Goal: Find contact information: Find contact information

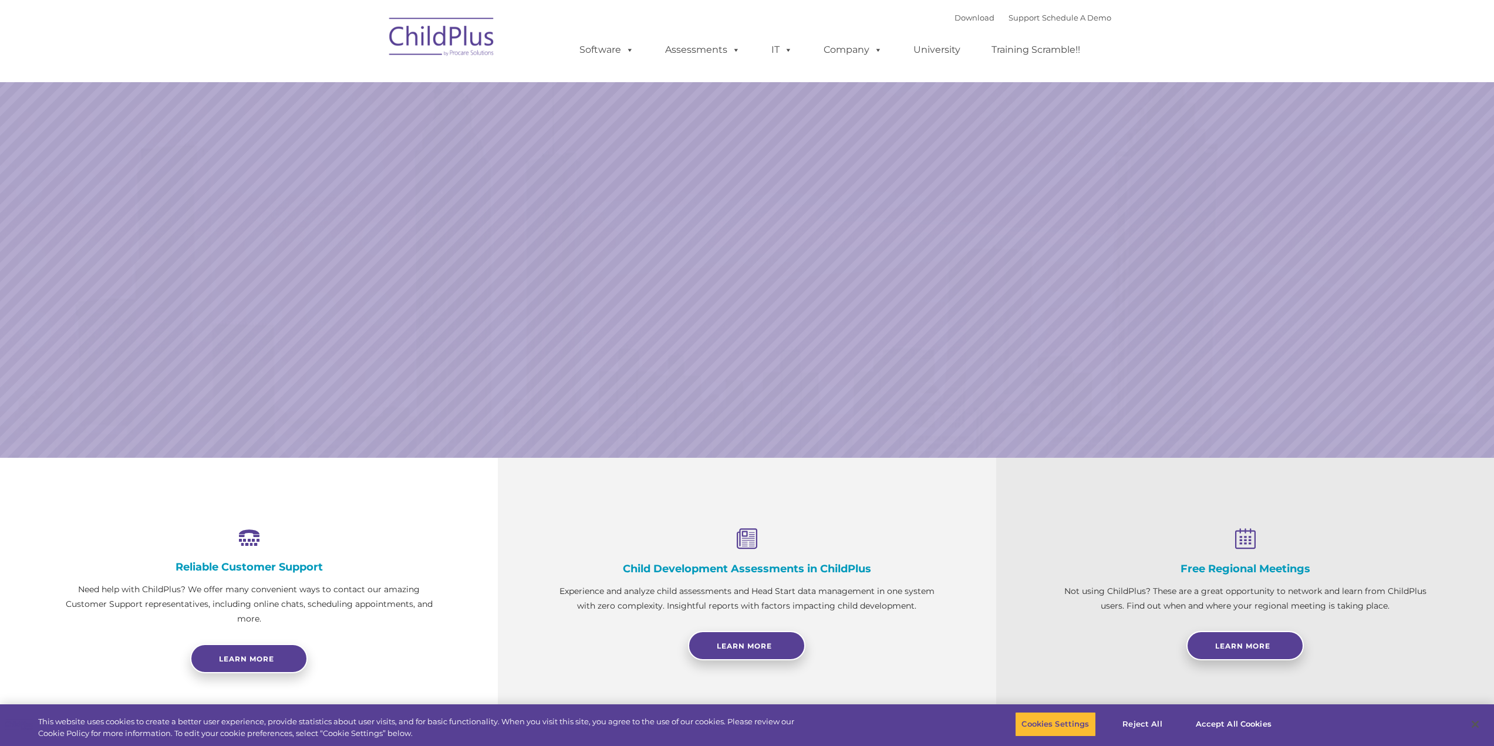
select select "MEDIUM"
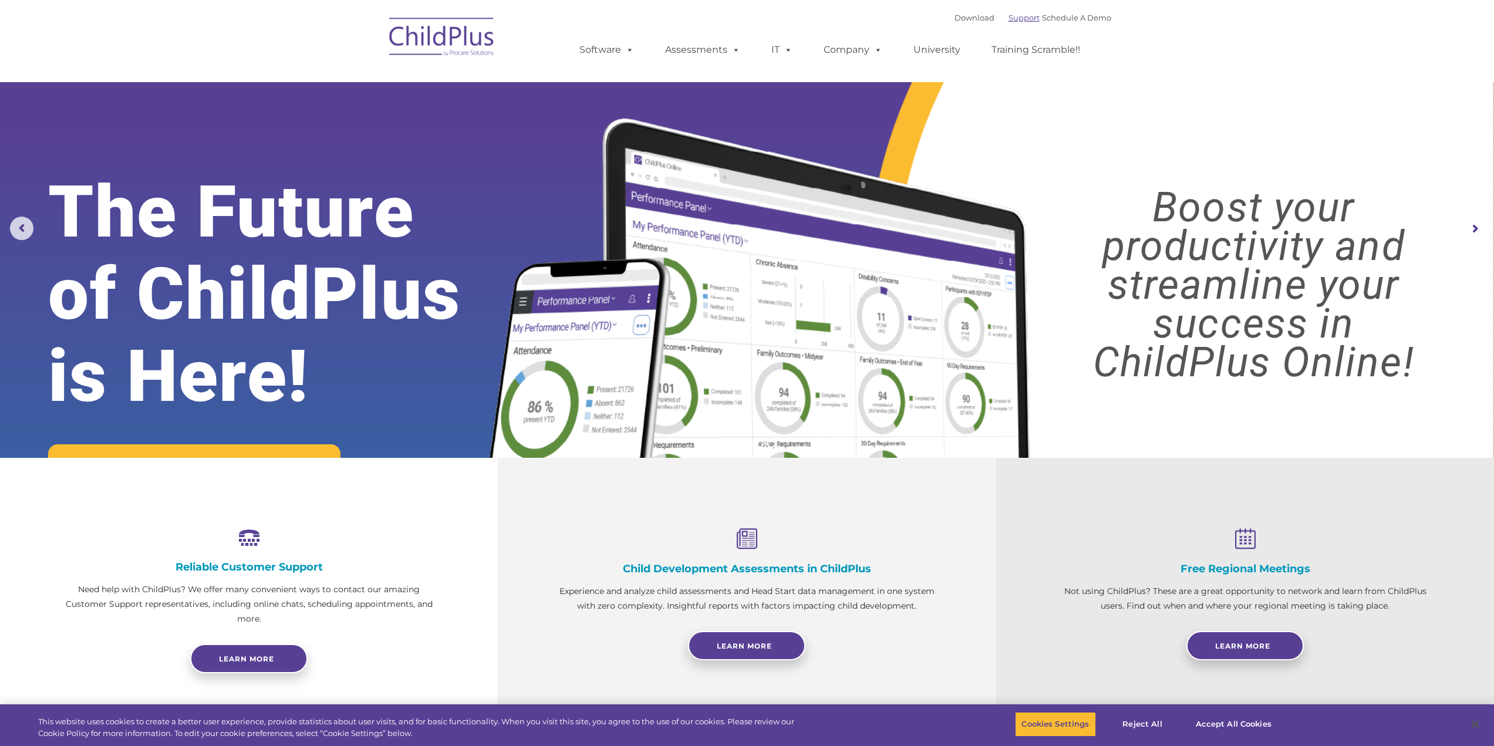
click at [1008, 19] on link "Support" at bounding box center [1023, 17] width 31 height 9
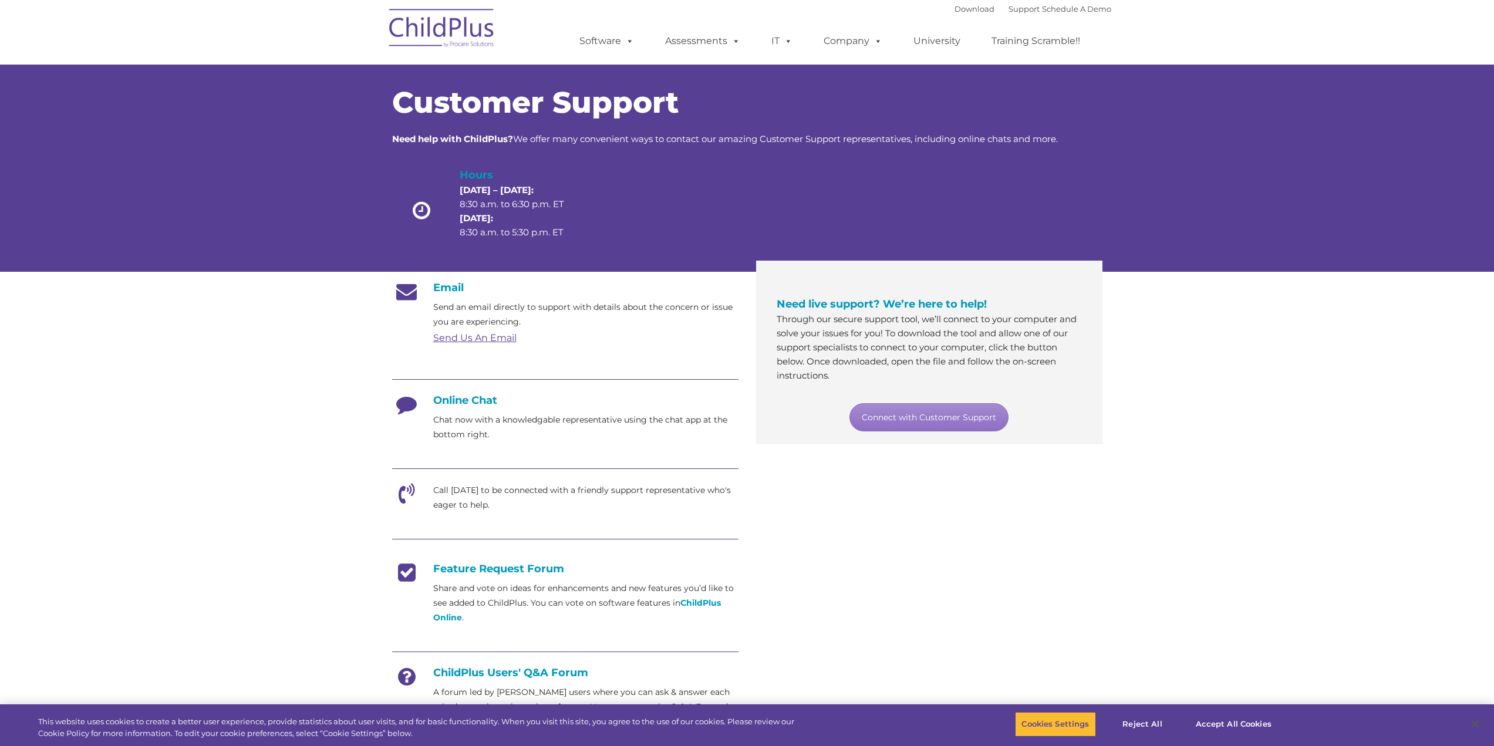
click at [478, 336] on link "Send Us An Email" at bounding box center [474, 337] width 83 height 11
